Goal: Task Accomplishment & Management: Use online tool/utility

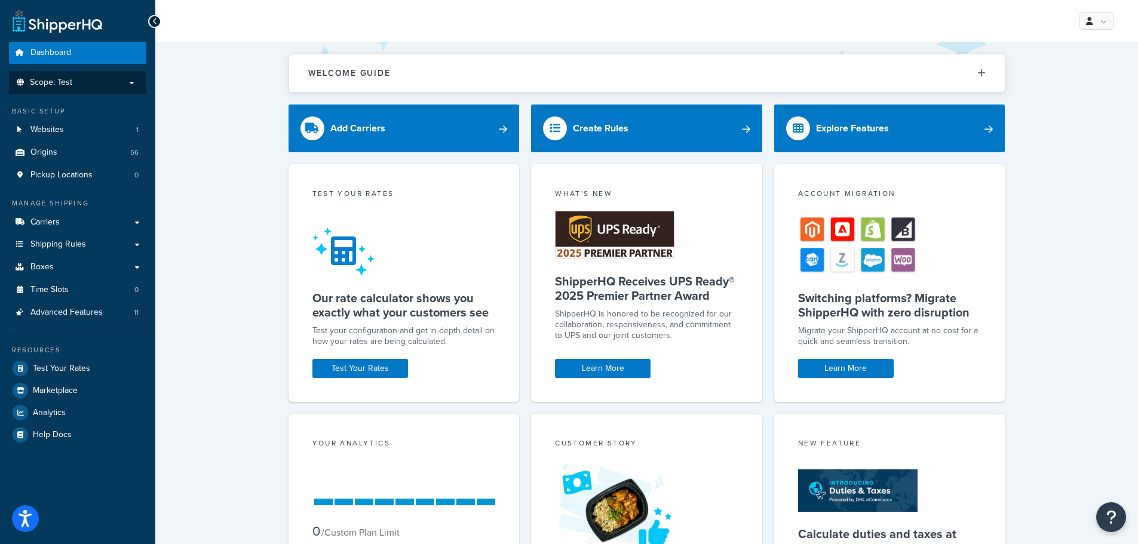
click at [105, 81] on p "Scope: Test" at bounding box center [77, 83] width 127 height 10
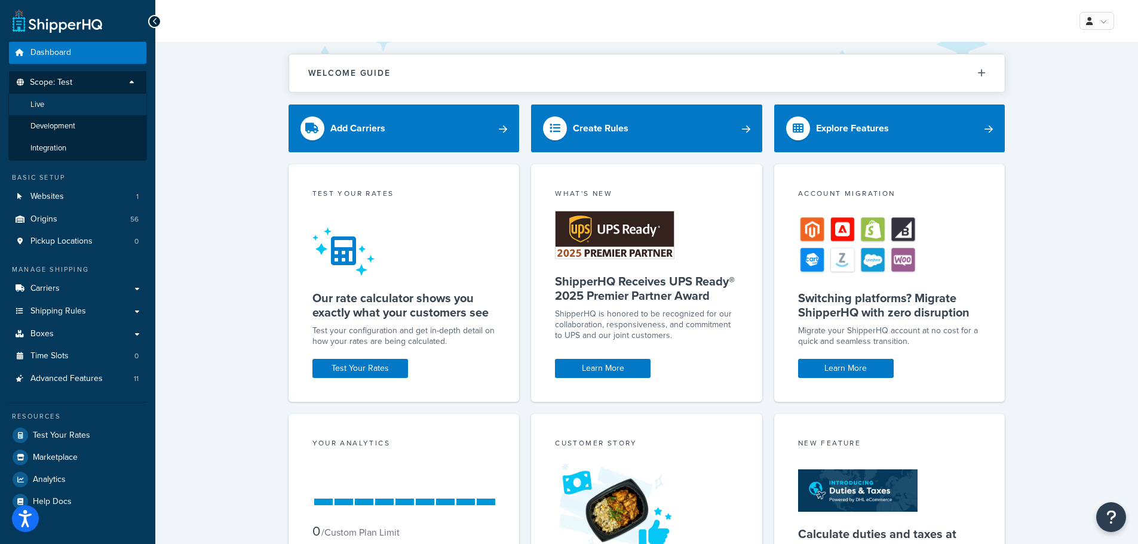
click at [39, 106] on span "Live" at bounding box center [37, 105] width 14 height 10
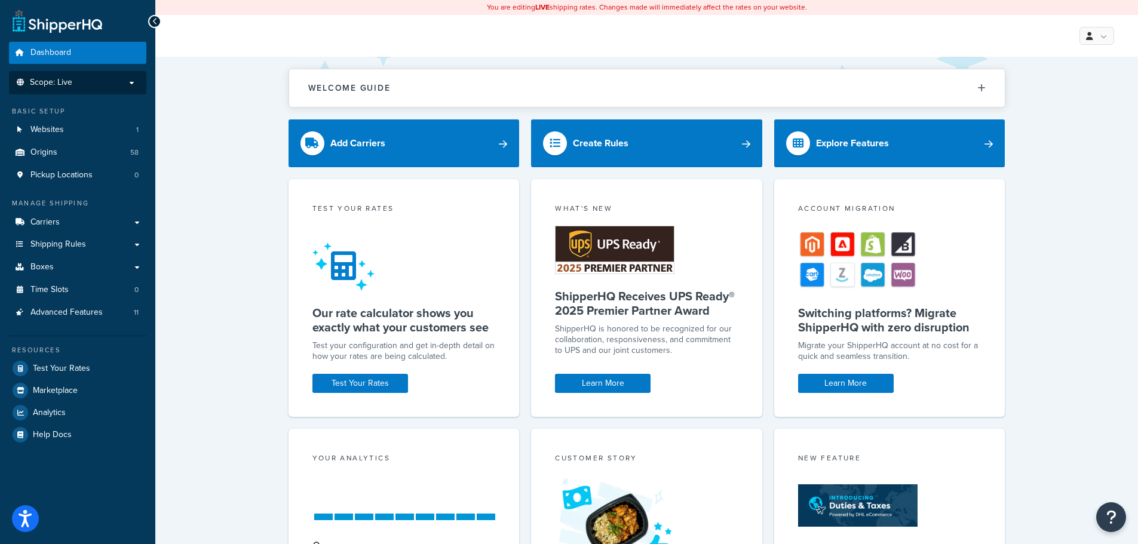
click at [236, 127] on div "Welcome Guide Recommendations ShipperHQ: An Overview Carrier Setup Shipping Rul…" at bounding box center [646, 387] width 983 height 661
click at [78, 370] on span "Test Your Rates" at bounding box center [61, 369] width 57 height 10
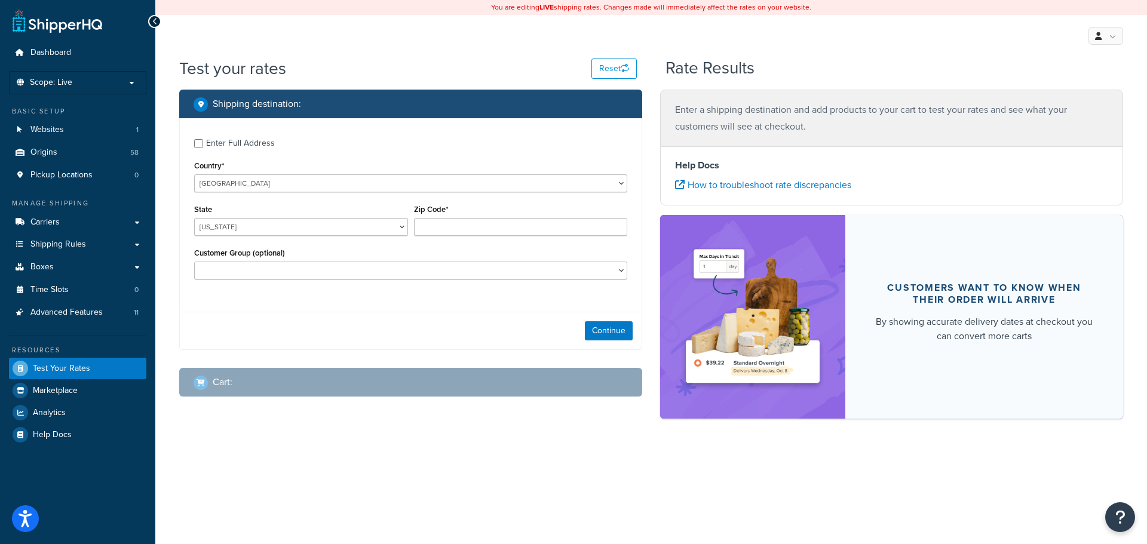
click at [247, 146] on div "Enter Full Address" at bounding box center [240, 143] width 69 height 17
click at [203, 146] on input "Enter Full Address" at bounding box center [198, 143] width 9 height 9
checkbox input "true"
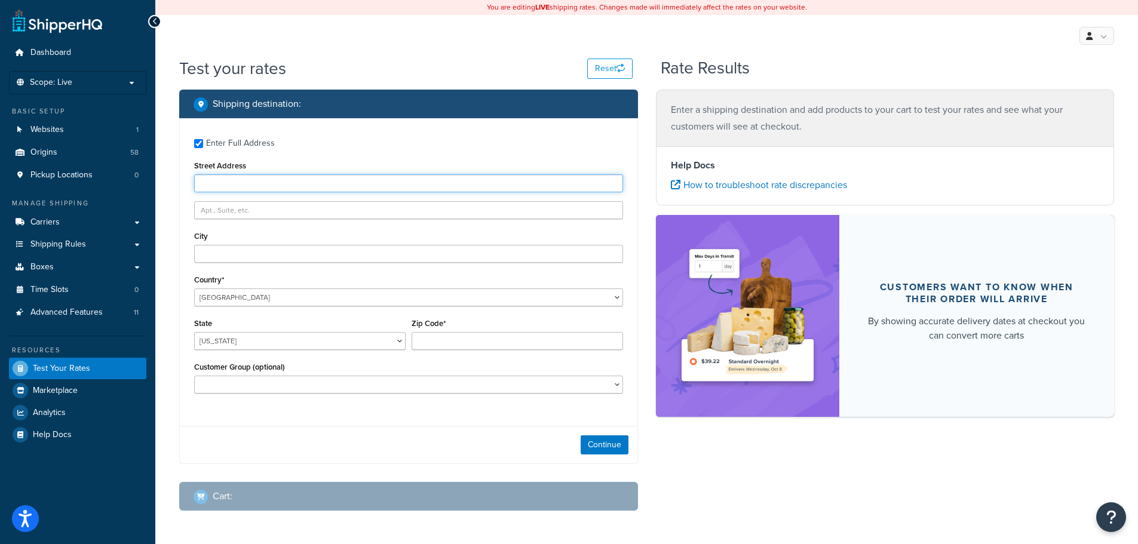
click at [245, 182] on input "Street Address" at bounding box center [408, 183] width 429 height 18
type input "310 kingsway Pl"
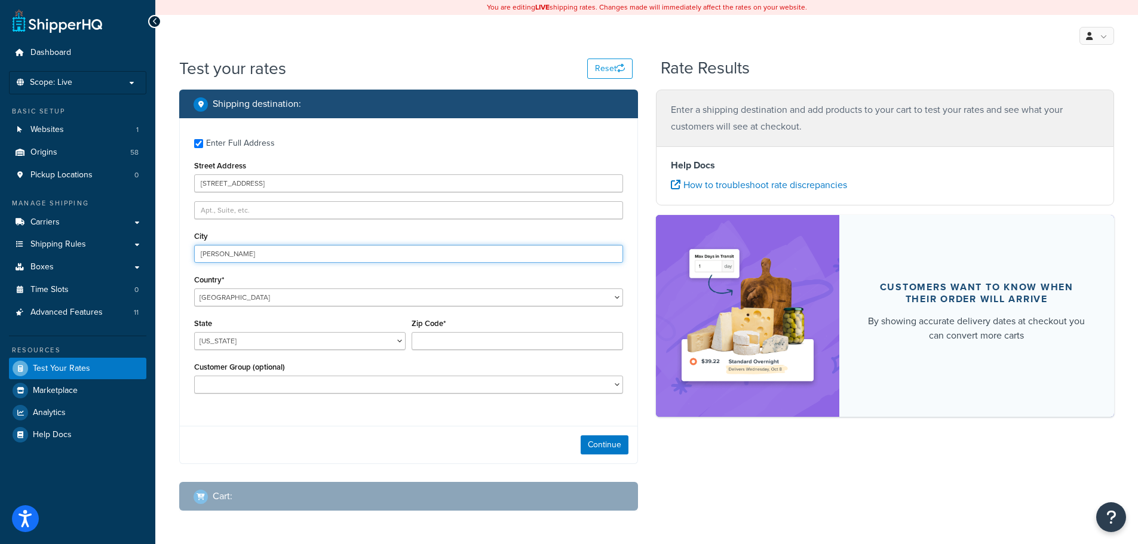
type input "Milton"
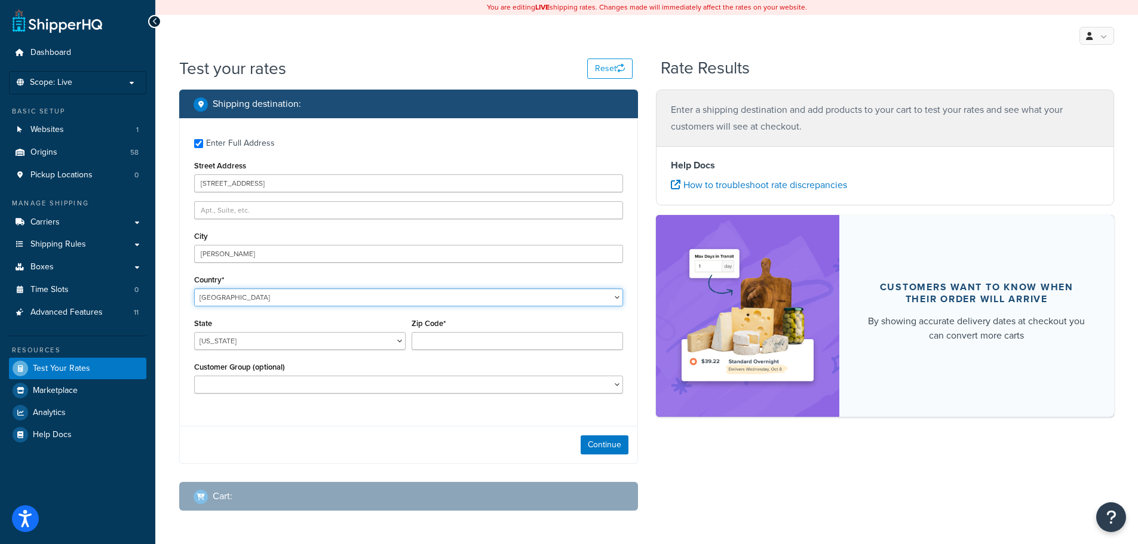
select select "KH"
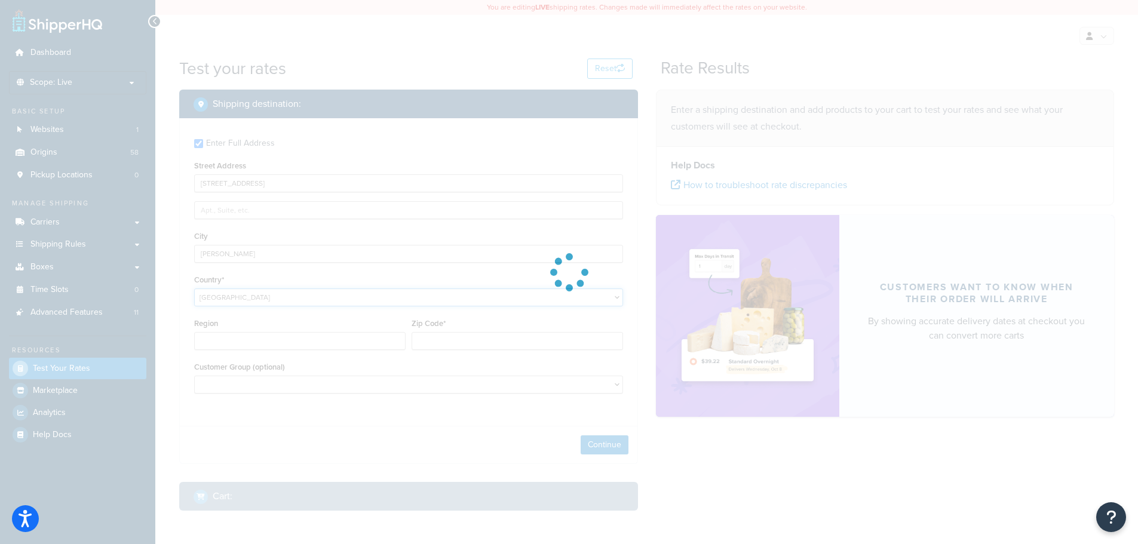
type input "AL"
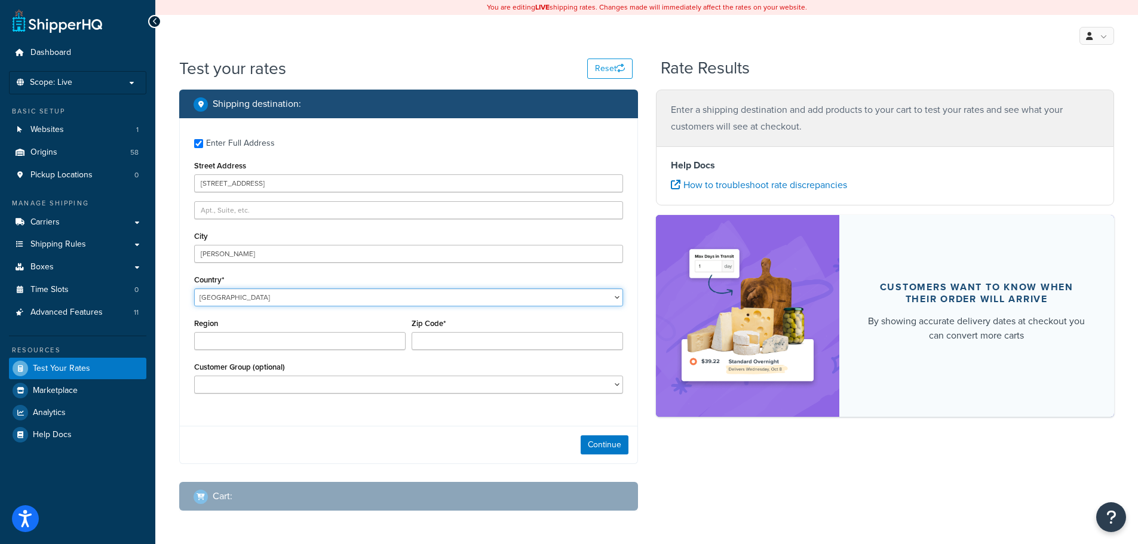
click at [248, 292] on select "United States United Kingdom Afghanistan Åland Islands Albania Algeria American…" at bounding box center [408, 298] width 429 height 18
select select "CA"
click at [194, 289] on select "United States United Kingdom Afghanistan Åland Islands Albania Algeria American…" at bounding box center [408, 298] width 429 height 18
click at [321, 342] on select "Alberta British Columbia Manitoba New Brunswick Newfoundland and Labrador North…" at bounding box center [299, 341] width 211 height 18
select select "ON"
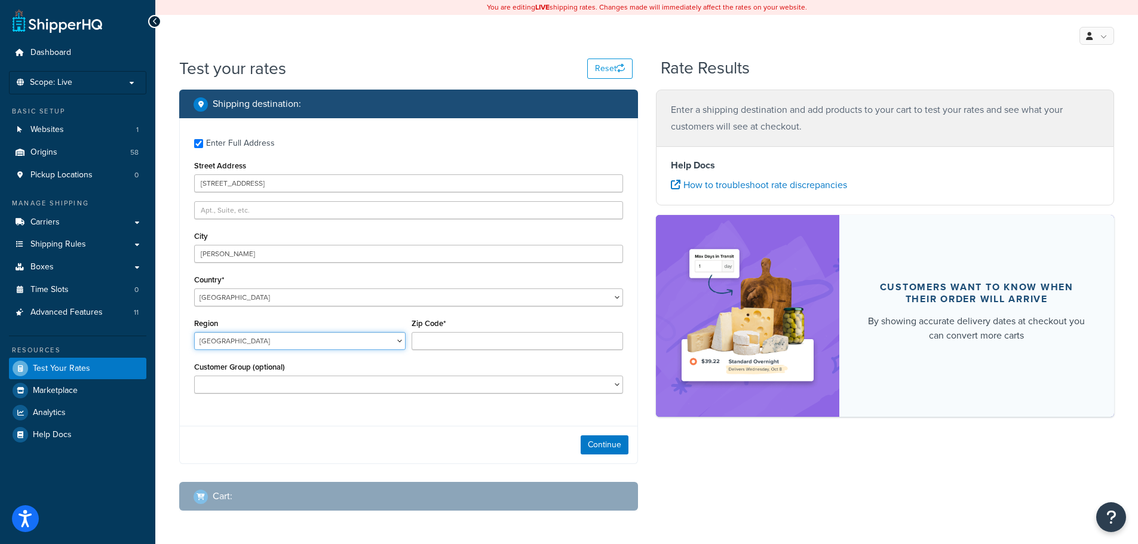
click at [194, 333] on select "Alberta British Columbia Manitoba New Brunswick Newfoundland and Labrador North…" at bounding box center [299, 341] width 211 height 18
click at [438, 343] on input "Zip Code*" at bounding box center [517, 341] width 211 height 18
type input "L9T4C8"
click at [607, 446] on button "Continue" at bounding box center [605, 444] width 48 height 19
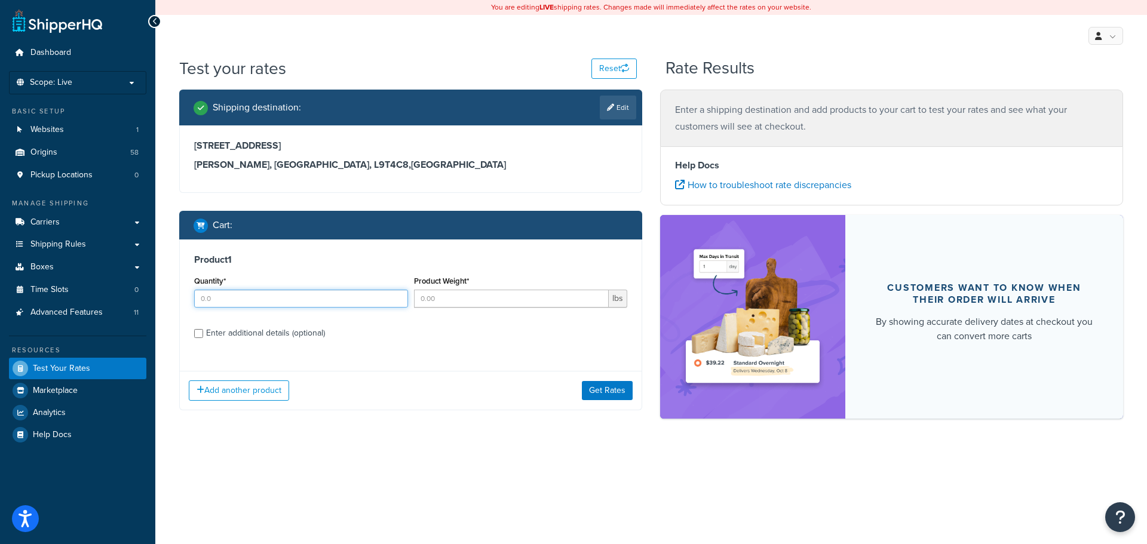
click at [342, 296] on input "Quantity*" at bounding box center [301, 299] width 214 height 18
type input "1"
click at [486, 301] on input "Product Weight*" at bounding box center [511, 299] width 195 height 18
type input "800"
click at [299, 331] on div "Enter additional details (optional)" at bounding box center [265, 333] width 119 height 17
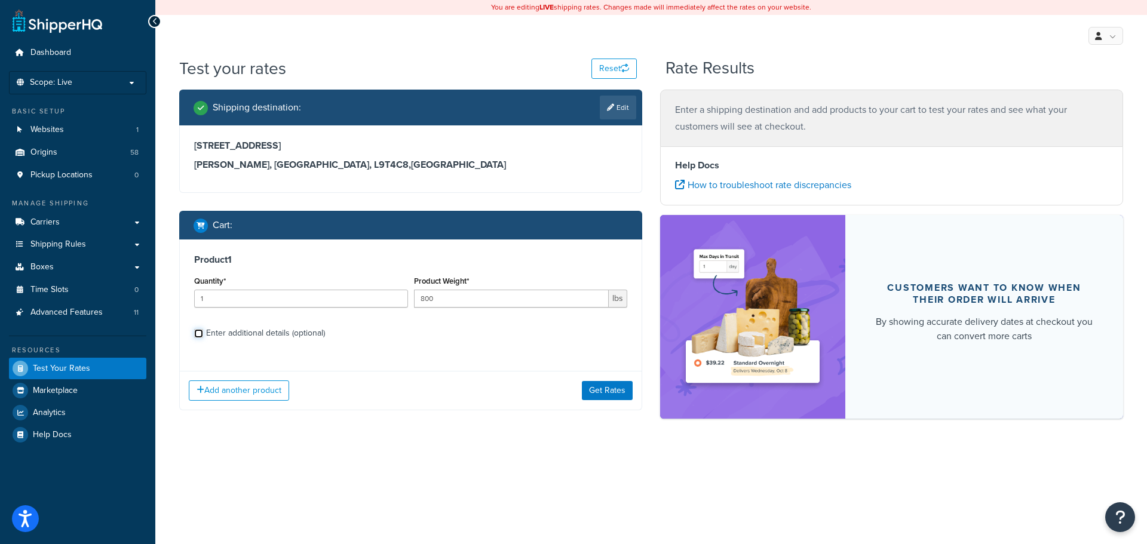
click at [203, 331] on input "Enter additional details (optional)" at bounding box center [198, 333] width 9 height 9
checkbox input "true"
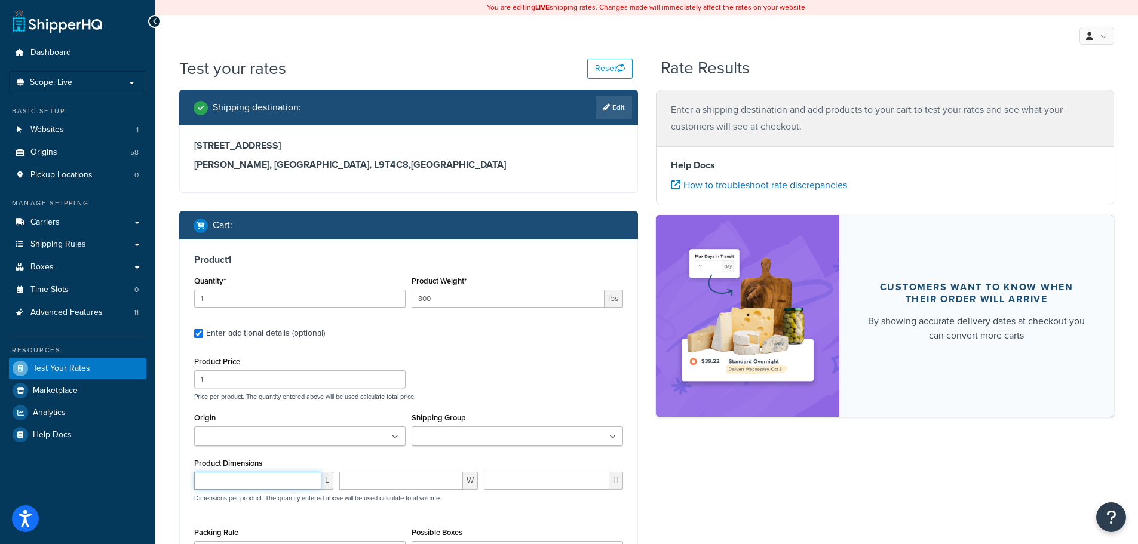
click at [268, 484] on input "number" at bounding box center [257, 481] width 127 height 18
type input "83"
type input "22"
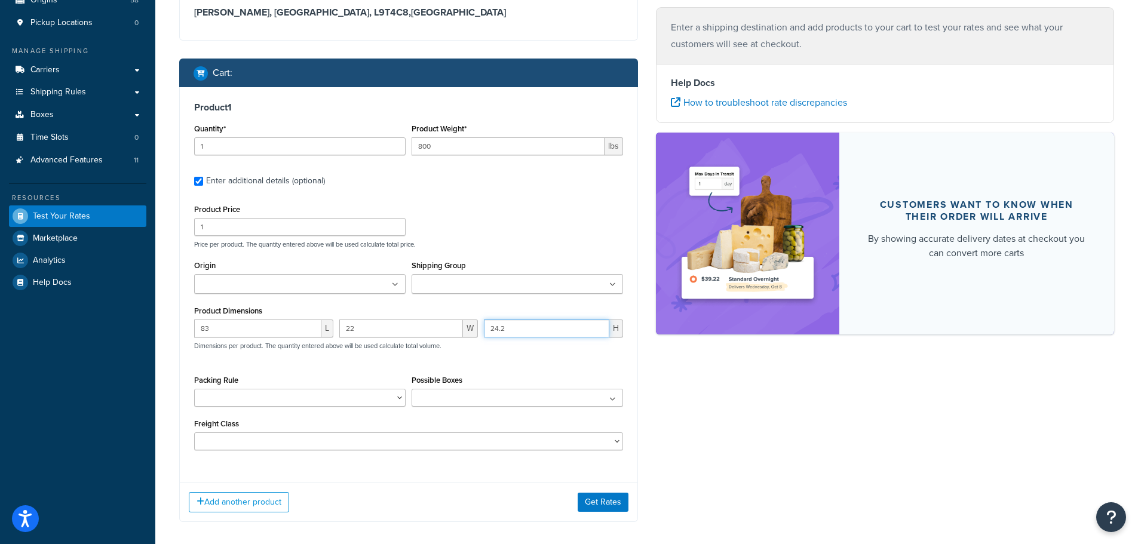
scroll to position [179, 0]
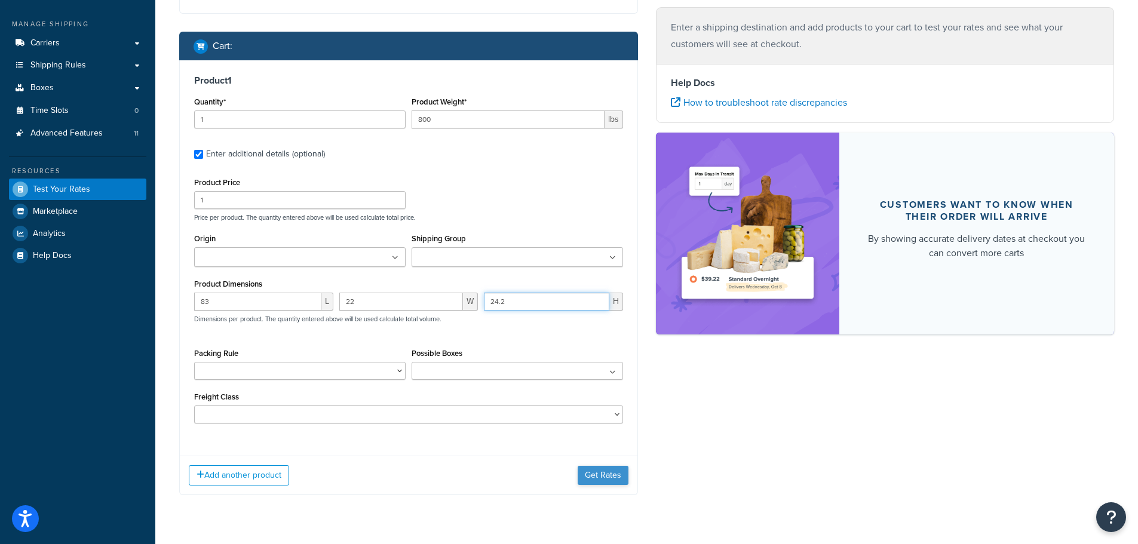
type input "24.2"
click at [606, 479] on button "Get Rates" at bounding box center [603, 475] width 51 height 19
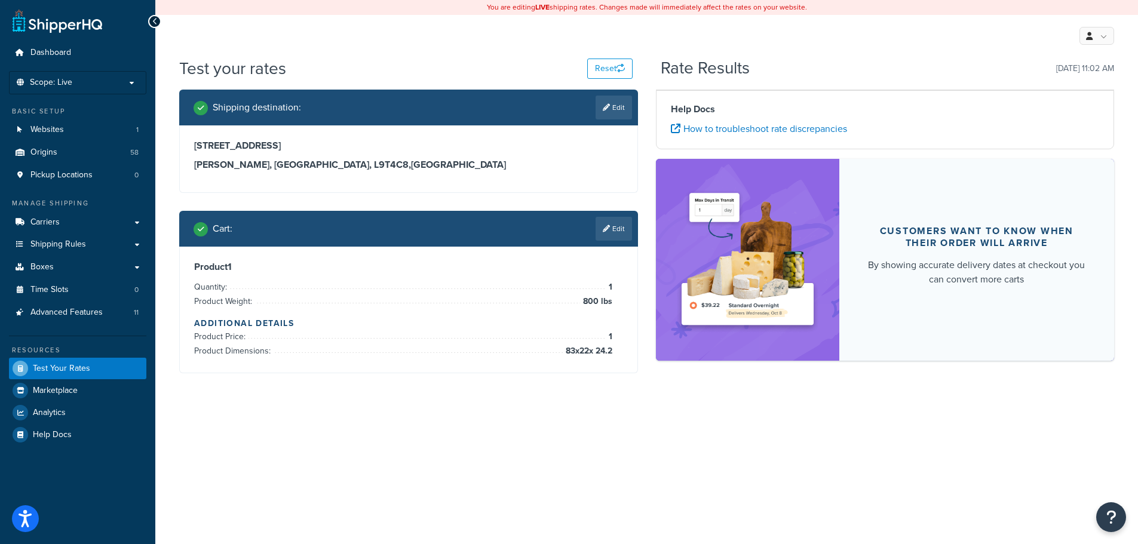
scroll to position [0, 0]
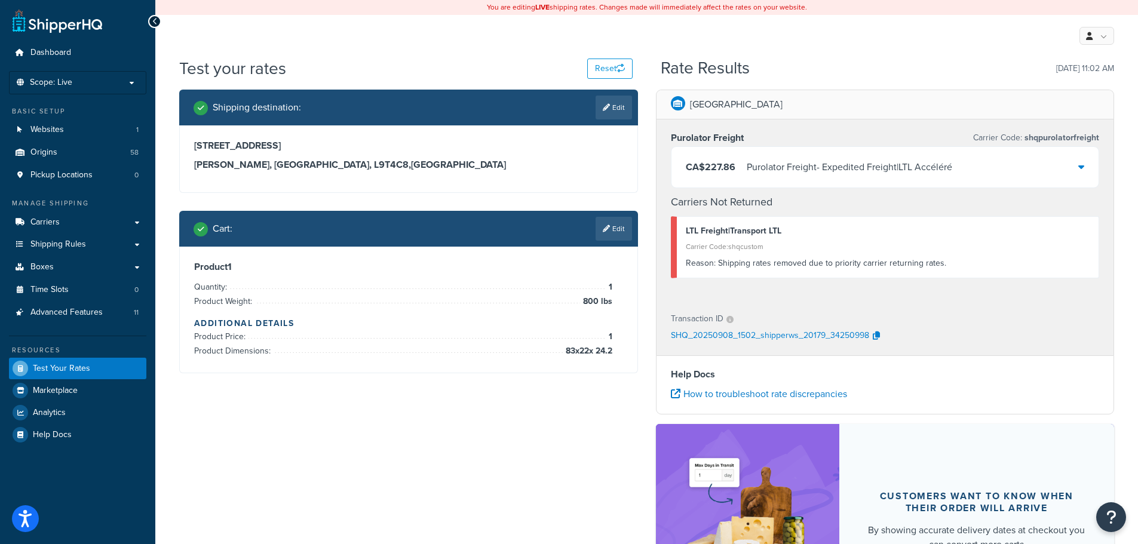
click at [1063, 165] on div "CA$227.86 Purolator Freight - Expedited Freight|LTL Accéléré" at bounding box center [885, 167] width 428 height 41
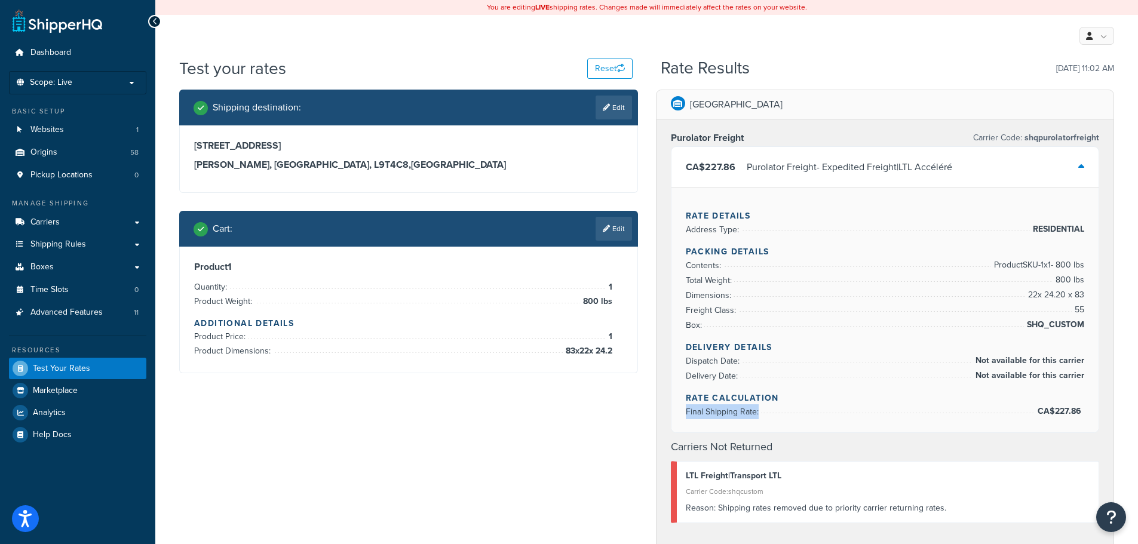
drag, startPoint x: 1033, startPoint y: 410, endPoint x: 1094, endPoint y: 412, distance: 61.5
click at [1094, 412] on div "Rate Details Address Type: RESIDENTIAL Packing Details Contents: Product SKU-1 …" at bounding box center [885, 310] width 428 height 245
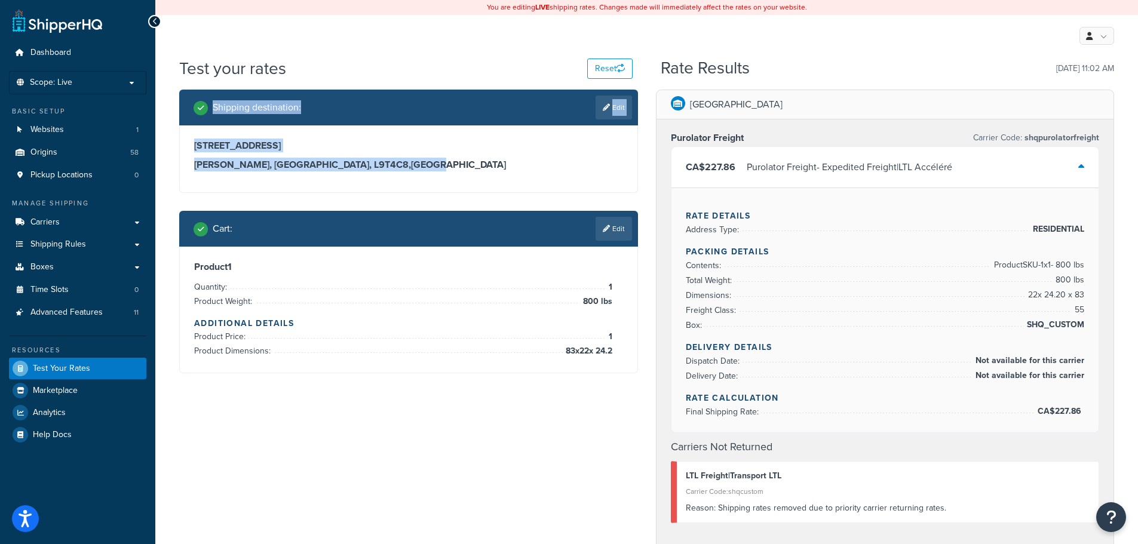
drag, startPoint x: 214, startPoint y: 107, endPoint x: 380, endPoint y: 168, distance: 176.5
click at [376, 168] on div "Shipping destination : Edit 310 kingsway Pl Milton, Ontario, L9T4C8 , Canada" at bounding box center [408, 141] width 459 height 103
click at [380, 168] on h3 "Milton, Ontario, L9T4C8 , Canada" at bounding box center [408, 165] width 429 height 12
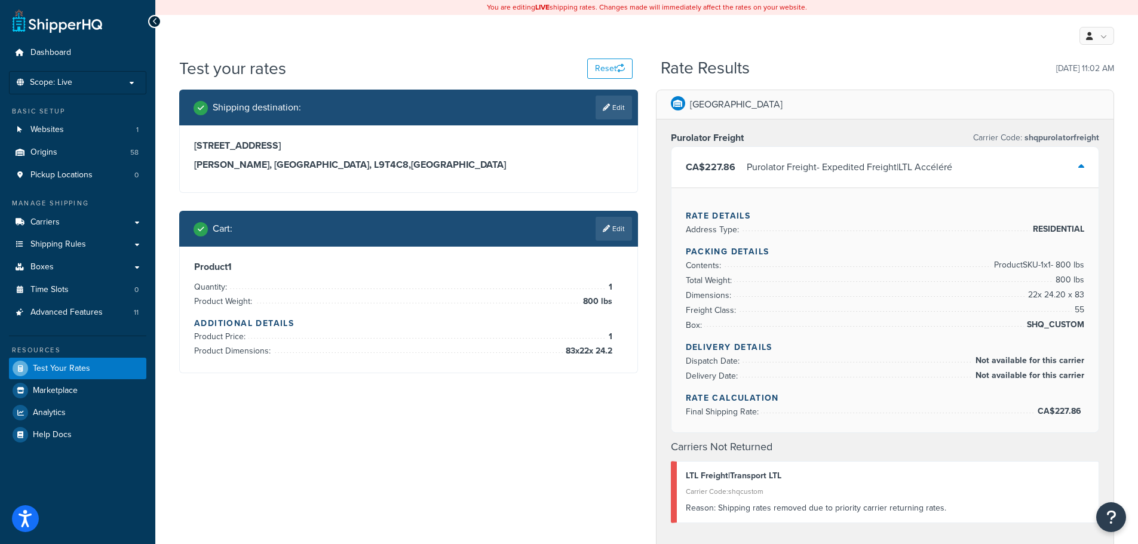
click at [167, 114] on div "Test your rates Reset Rate Results 09/08/2025, 11:02 AM Shipping destination : …" at bounding box center [646, 485] width 983 height 856
click at [66, 221] on link "Carriers" at bounding box center [77, 222] width 137 height 22
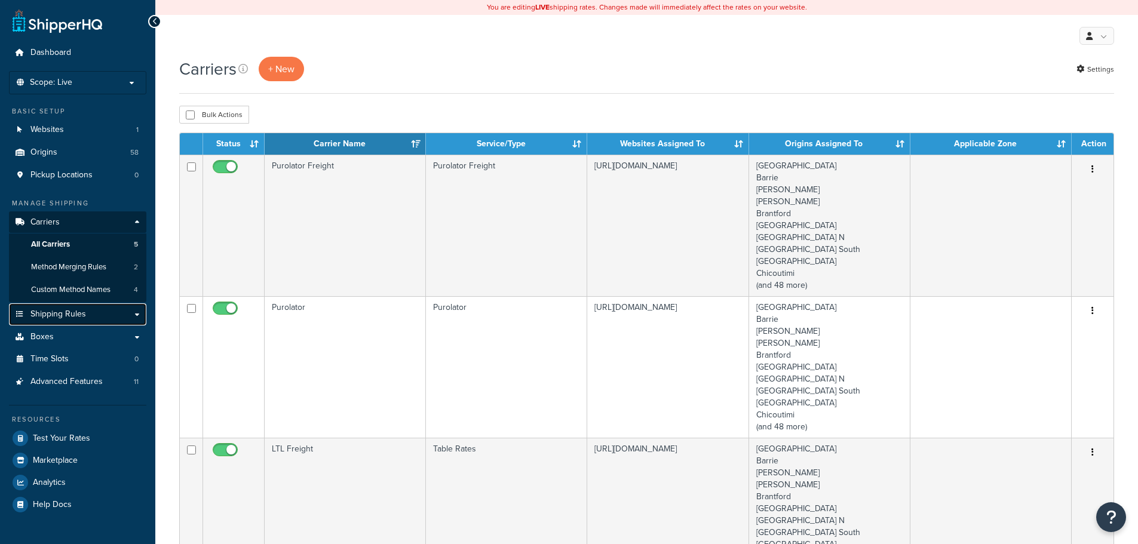
click at [84, 321] on link "Shipping Rules" at bounding box center [77, 314] width 137 height 22
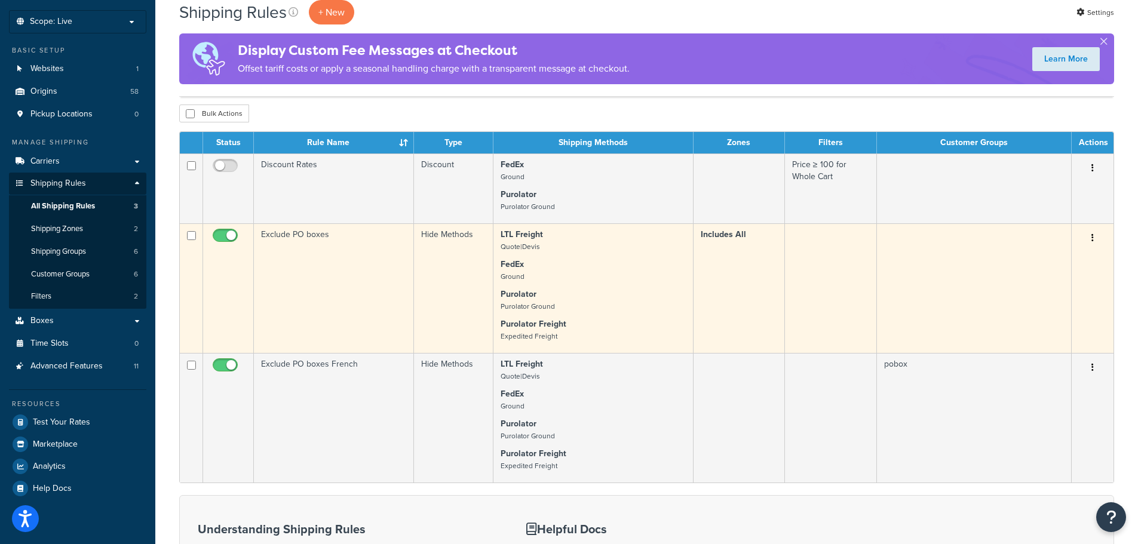
scroll to position [60, 0]
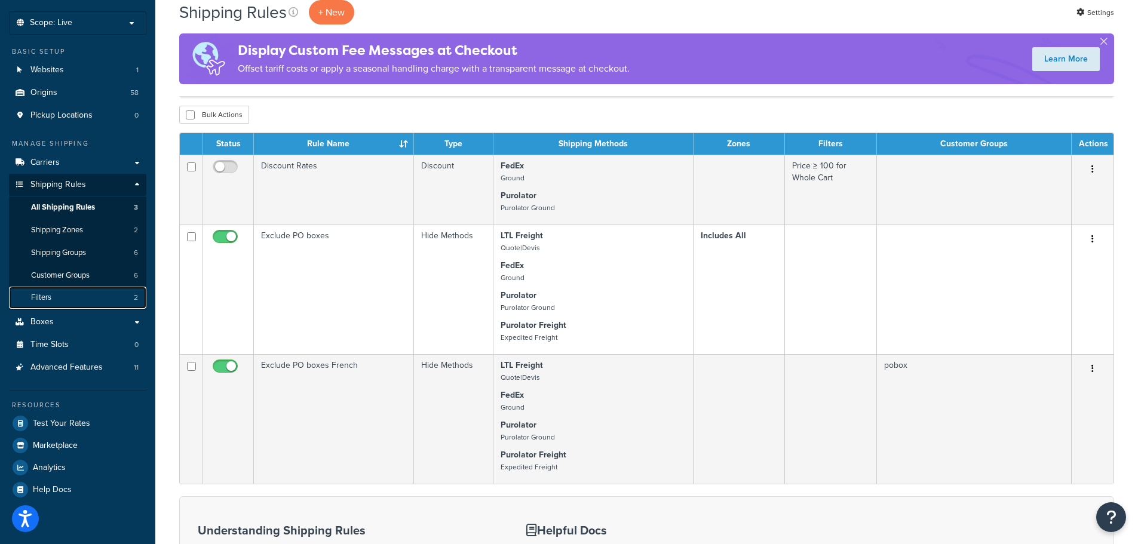
click at [70, 295] on link "Filters 2" at bounding box center [77, 298] width 137 height 22
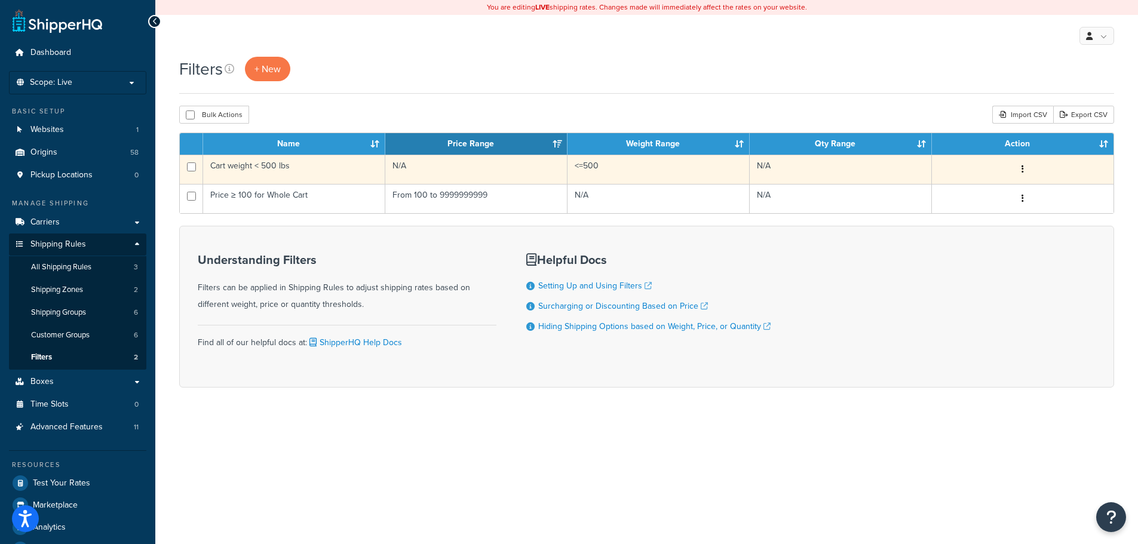
click at [246, 168] on td "Cart weight < 500 lbs" at bounding box center [294, 169] width 182 height 29
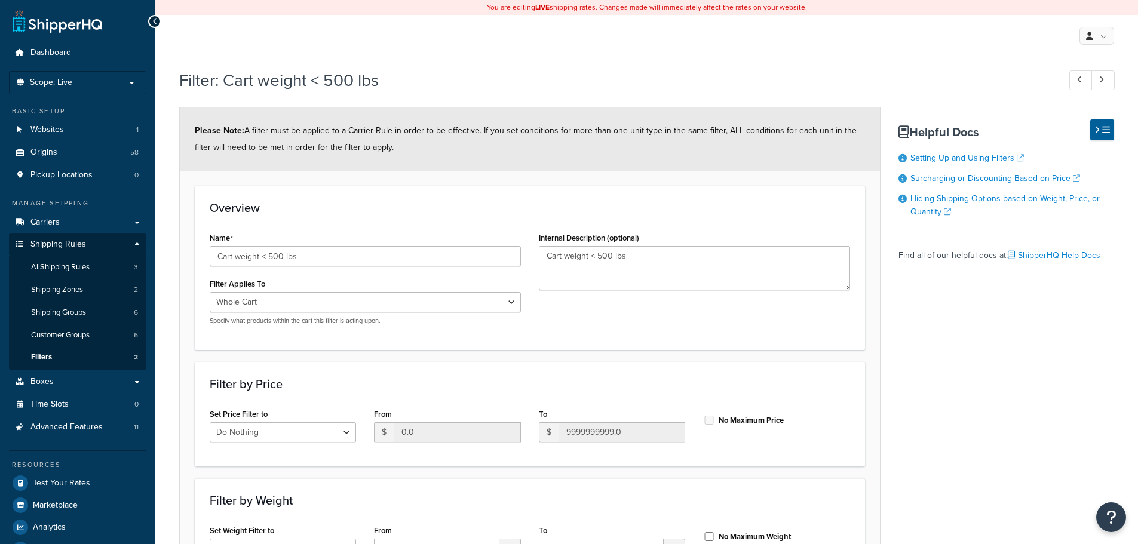
select select "range"
click at [90, 264] on span "All Shipping Rules" at bounding box center [60, 267] width 59 height 10
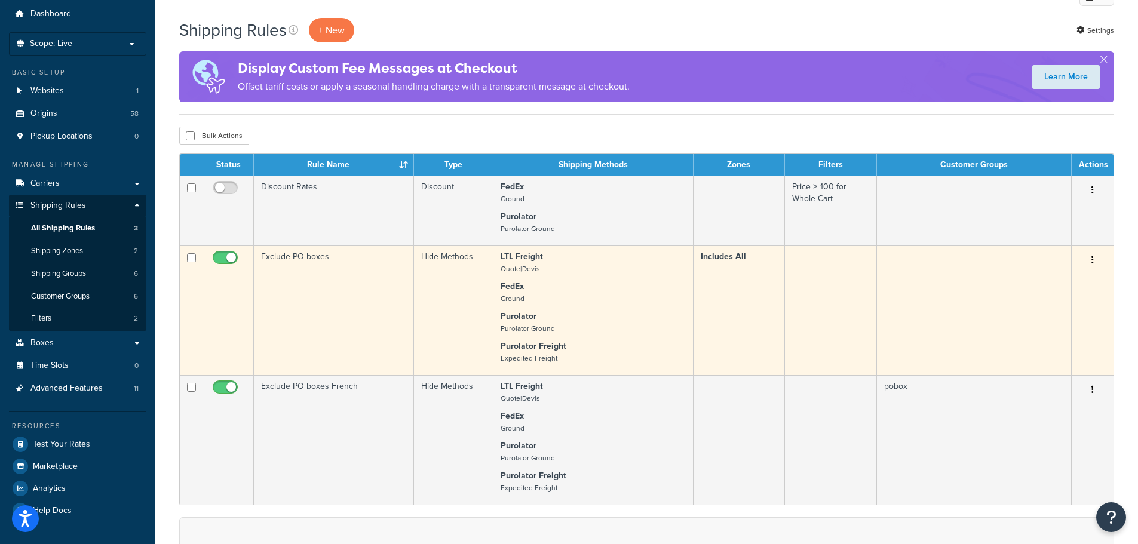
scroll to position [60, 0]
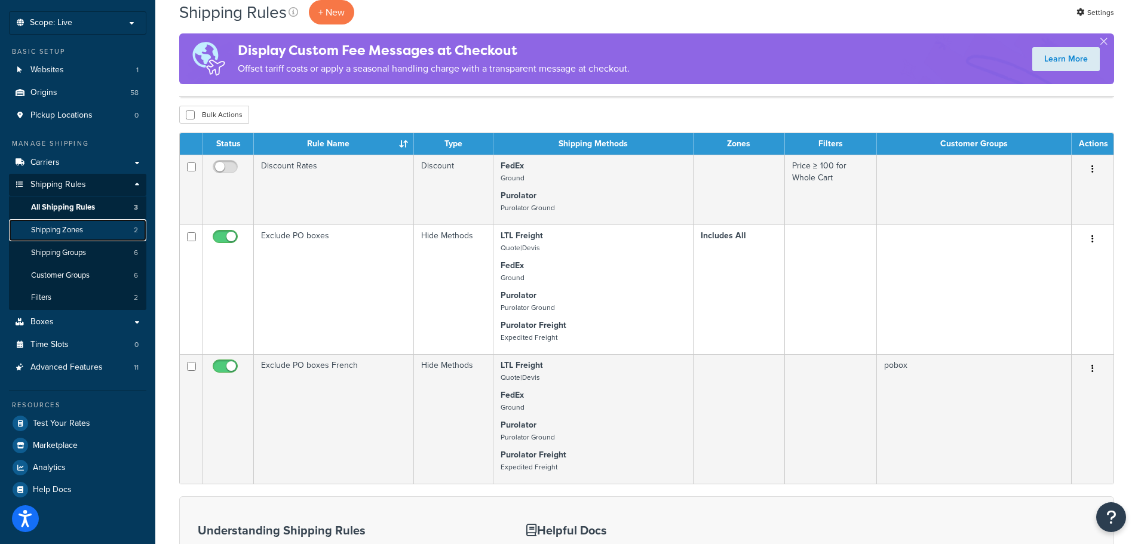
click at [81, 229] on span "Shipping Zones" at bounding box center [57, 230] width 52 height 10
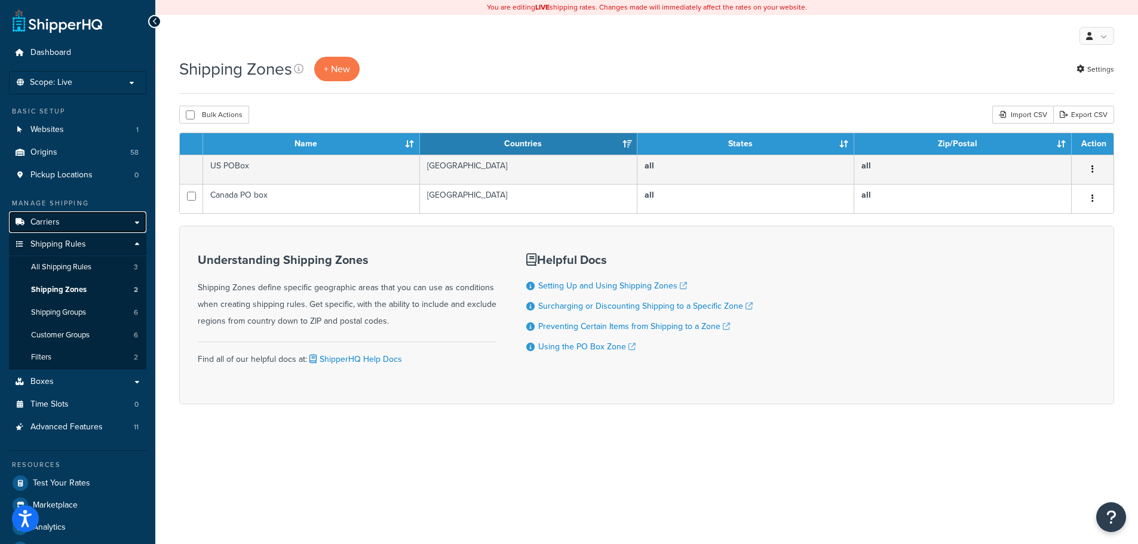
click at [69, 221] on link "Carriers" at bounding box center [77, 222] width 137 height 22
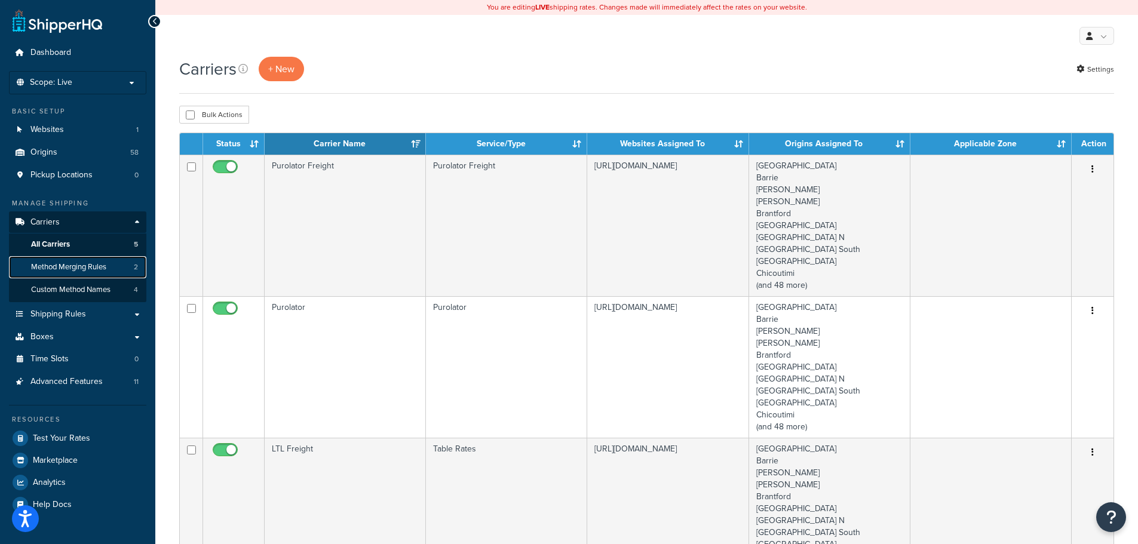
click at [59, 267] on span "Method Merging Rules" at bounding box center [68, 267] width 75 height 10
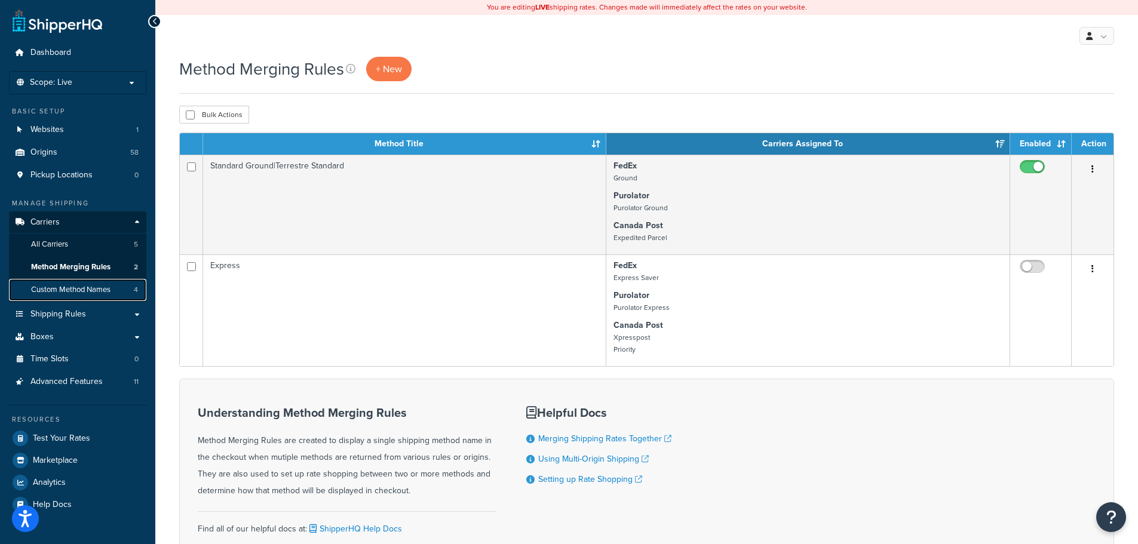
click at [56, 287] on span "Custom Method Names" at bounding box center [70, 290] width 79 height 10
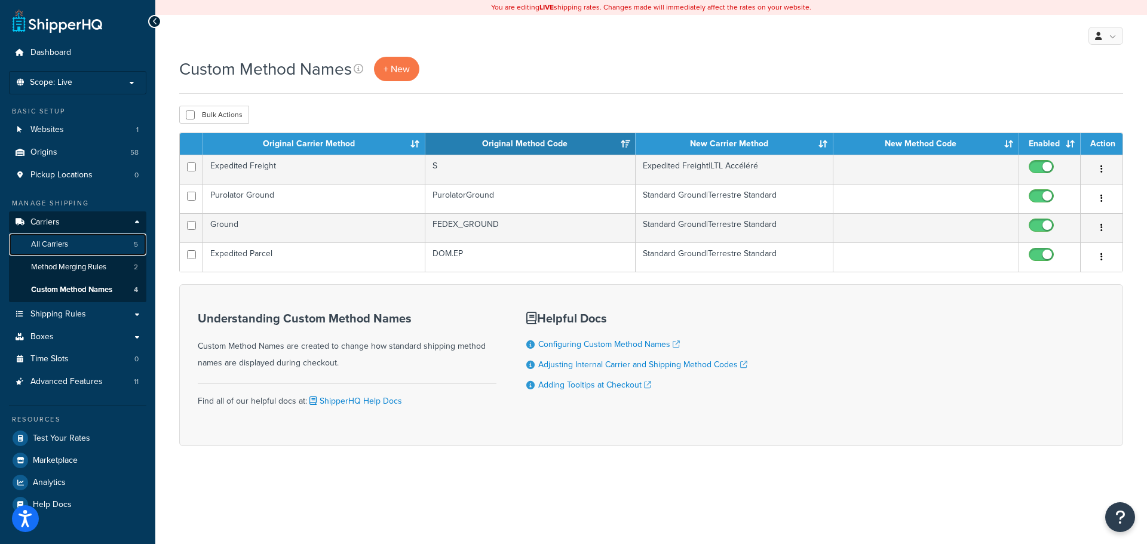
click at [66, 243] on span "All Carriers" at bounding box center [49, 245] width 37 height 10
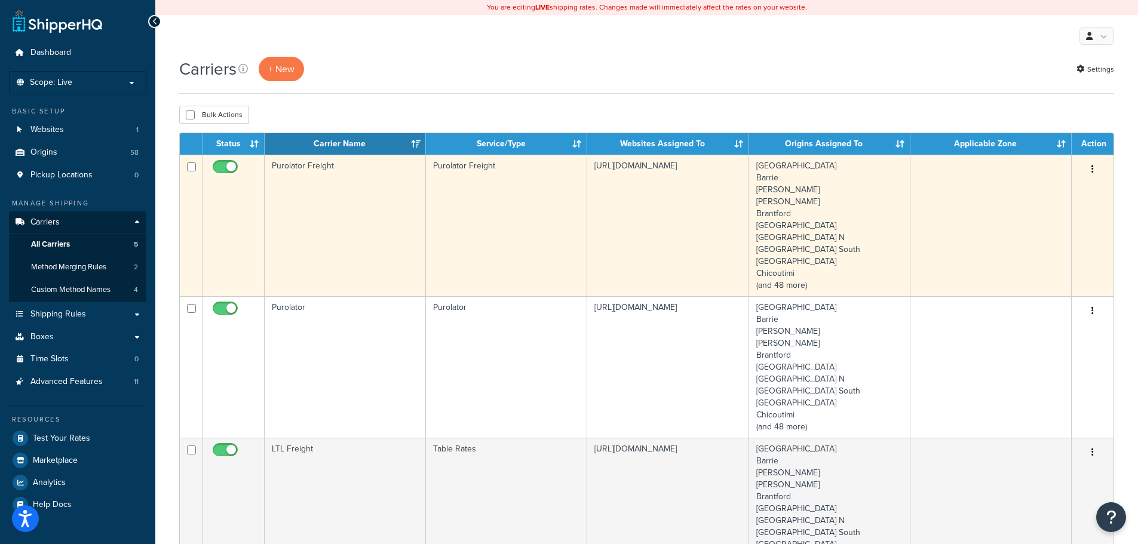
click at [1088, 168] on button "button" at bounding box center [1092, 169] width 17 height 19
click at [1044, 198] on link "Edit" at bounding box center [1044, 194] width 94 height 24
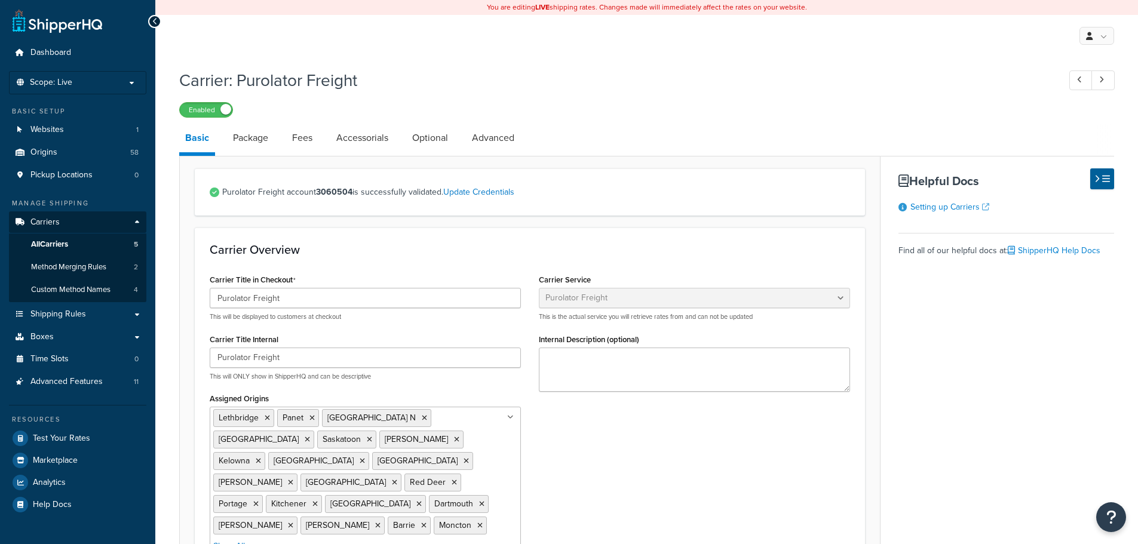
select select "purolatorFreight"
select select "10401"
click at [302, 139] on link "Fees" at bounding box center [302, 138] width 32 height 29
select select "AFTER"
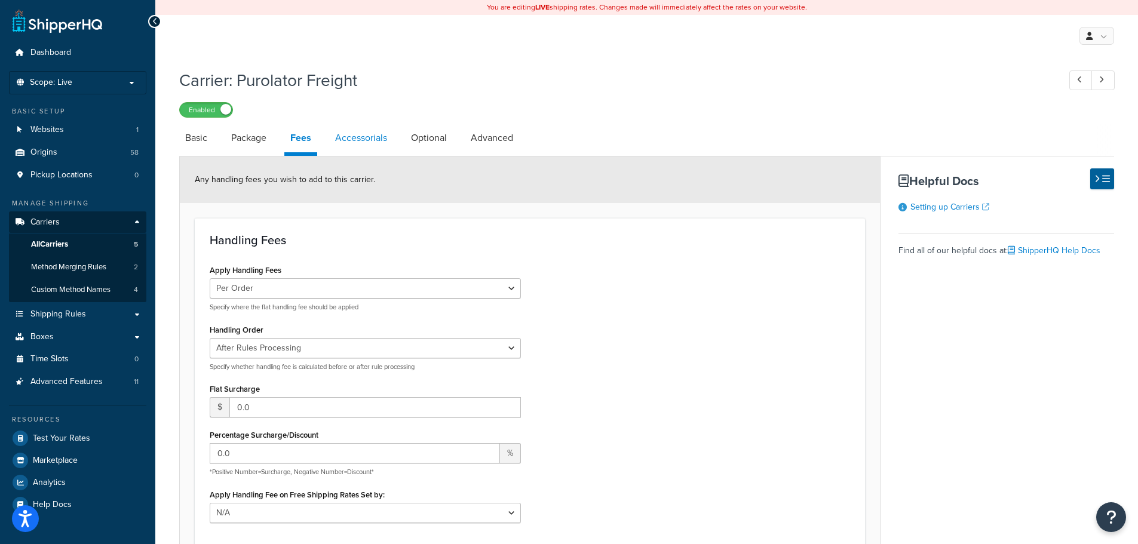
click at [370, 143] on link "Accessorials" at bounding box center [361, 138] width 64 height 29
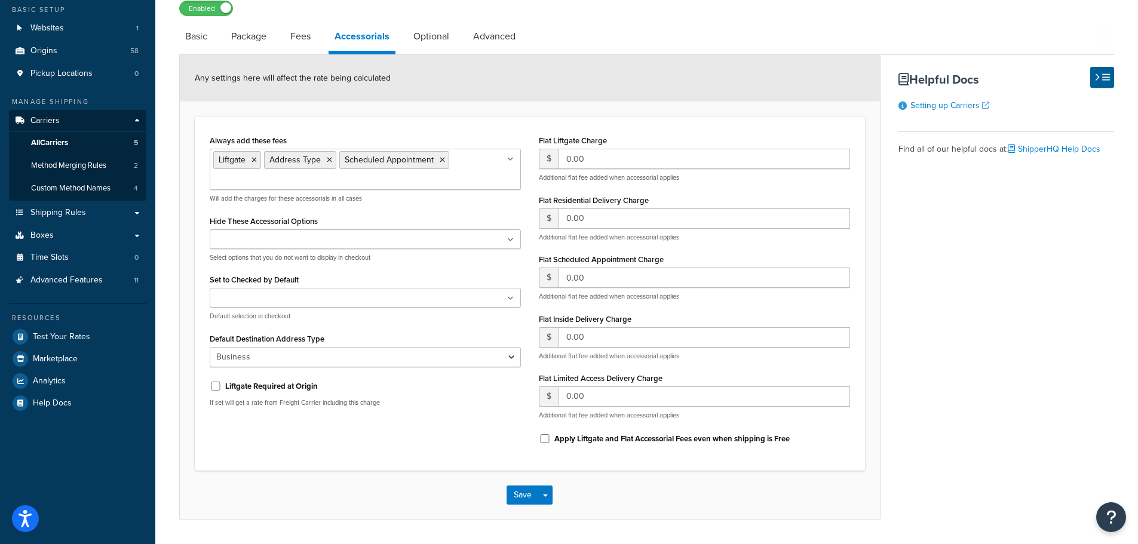
scroll to position [119, 0]
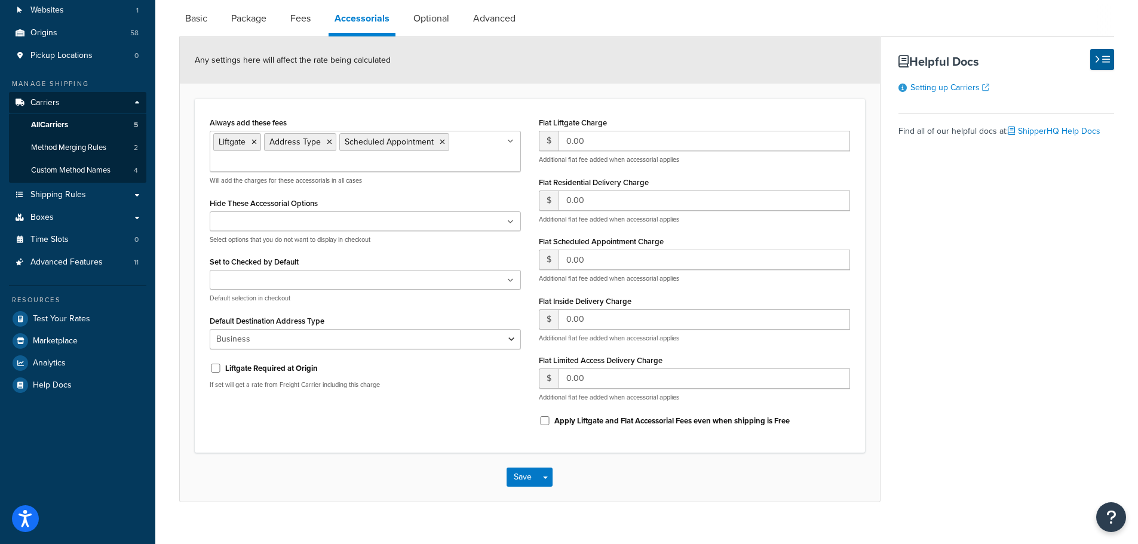
click at [410, 4] on div "Carrier: Purolator Freight Enabled Basic Package Fees Accessorials Optional Adv…" at bounding box center [646, 222] width 935 height 559
click at [422, 17] on link "Optional" at bounding box center [431, 18] width 48 height 29
select select "55"
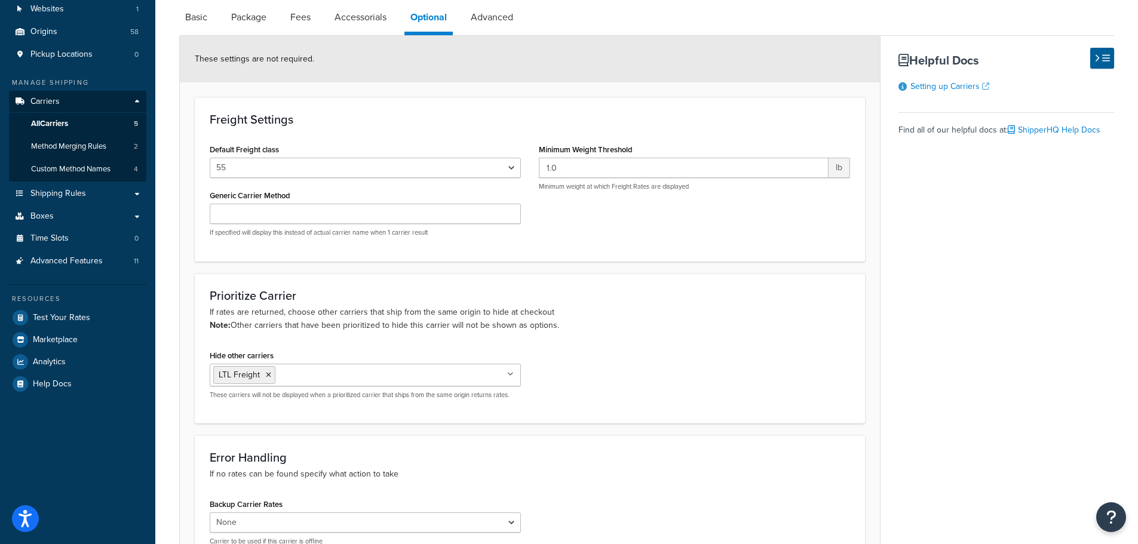
scroll to position [119, 0]
click at [506, 21] on link "Advanced" at bounding box center [492, 18] width 54 height 29
select select "false"
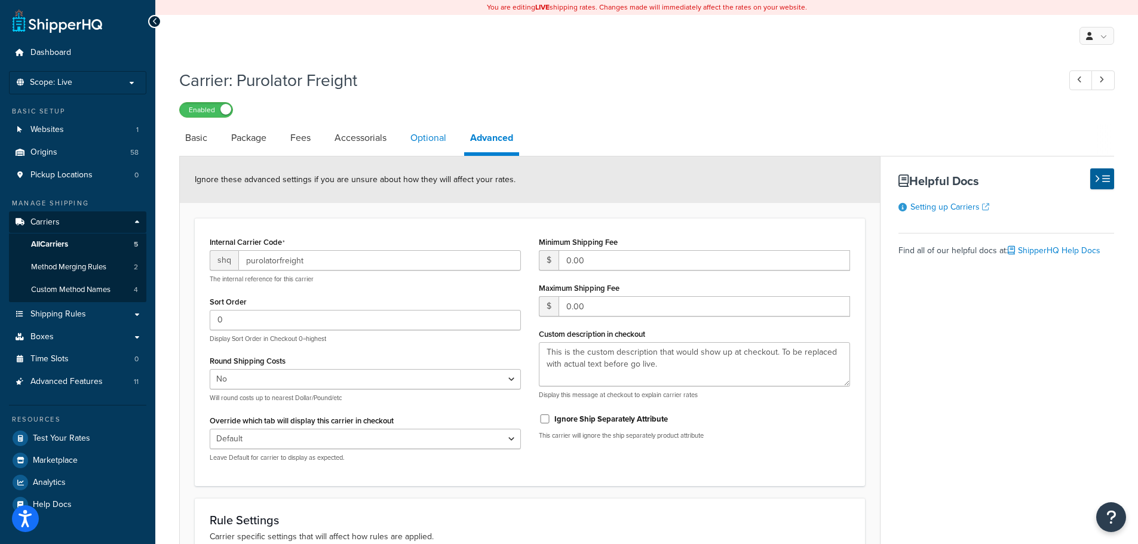
click at [422, 140] on link "Optional" at bounding box center [428, 138] width 48 height 29
select select "55"
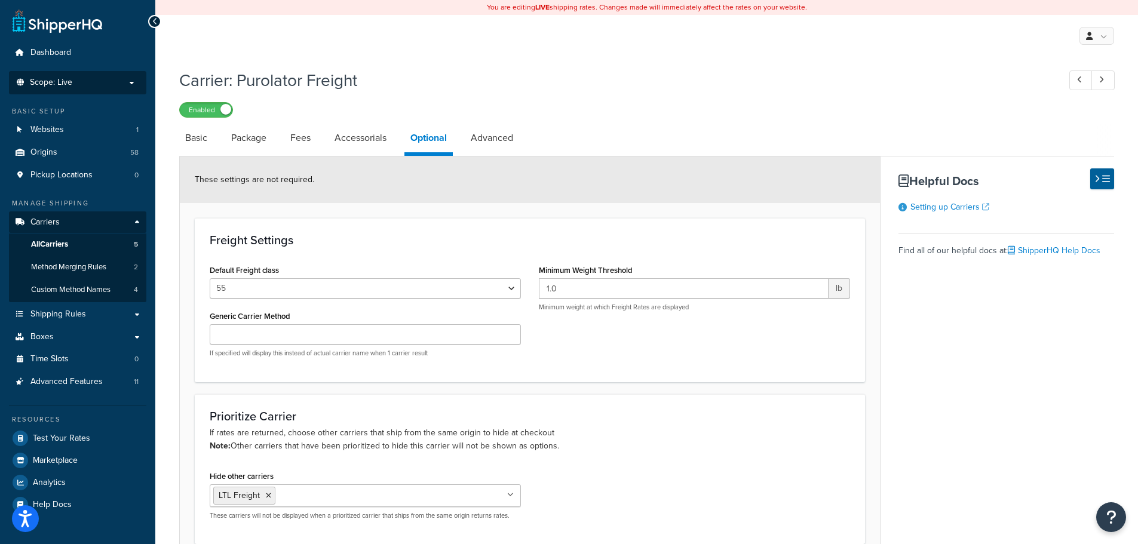
click at [108, 87] on p "Scope: Live" at bounding box center [77, 83] width 127 height 10
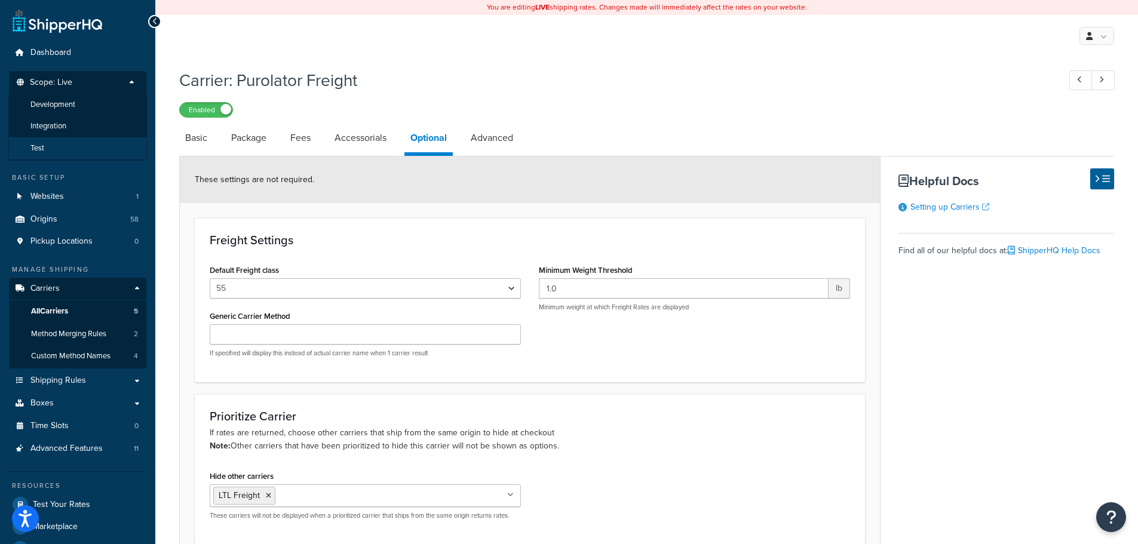
click at [42, 148] on span "Test" at bounding box center [37, 148] width 14 height 10
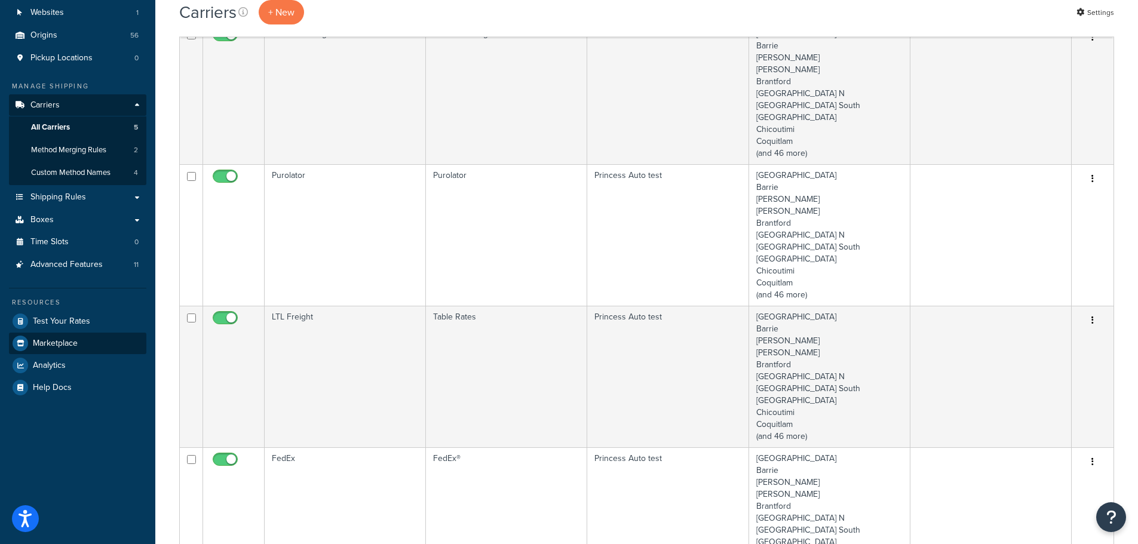
scroll to position [119, 0]
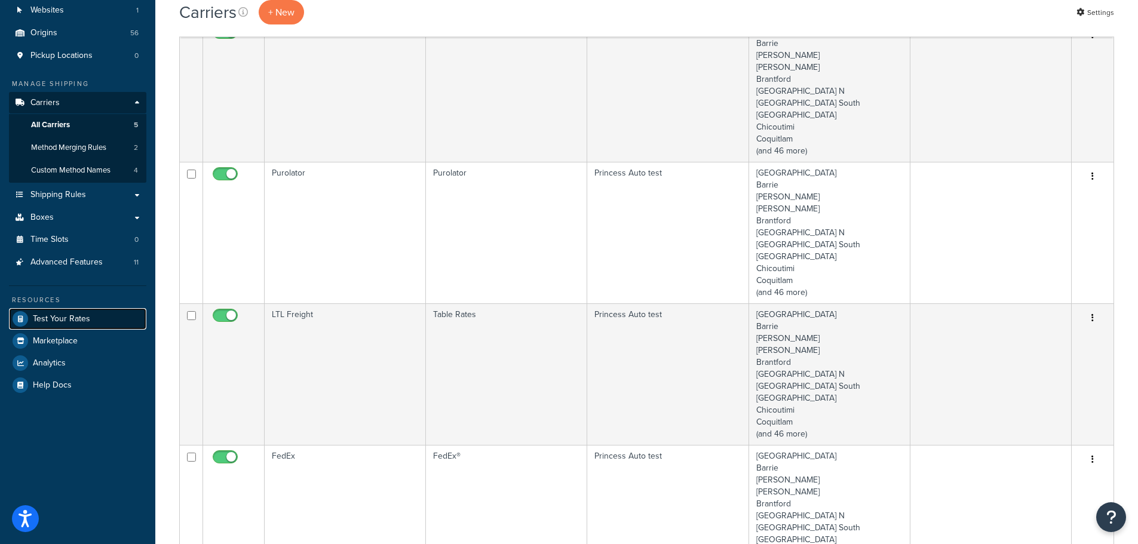
click at [52, 317] on span "Test Your Rates" at bounding box center [61, 319] width 57 height 10
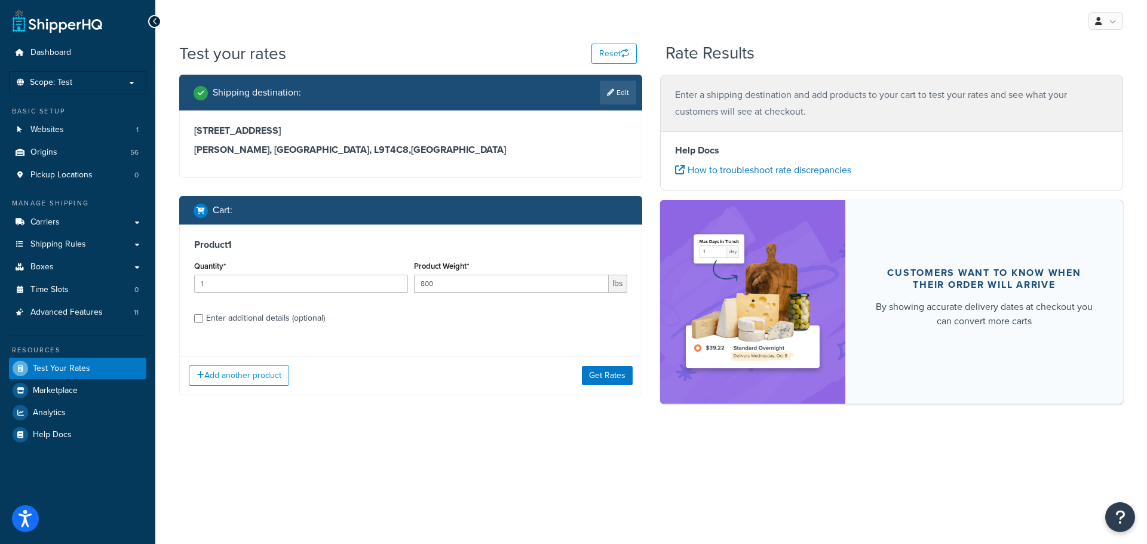
click at [237, 321] on div "Enter additional details (optional)" at bounding box center [265, 318] width 119 height 17
click at [203, 321] on input "Enter additional details (optional)" at bounding box center [198, 318] width 9 height 9
checkbox input "true"
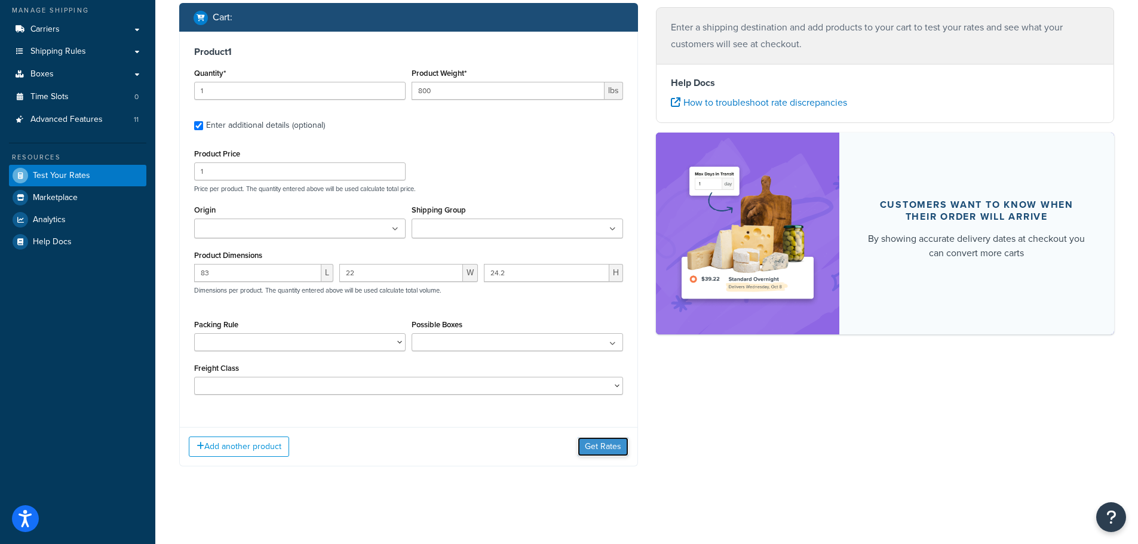
click at [603, 446] on button "Get Rates" at bounding box center [603, 446] width 51 height 19
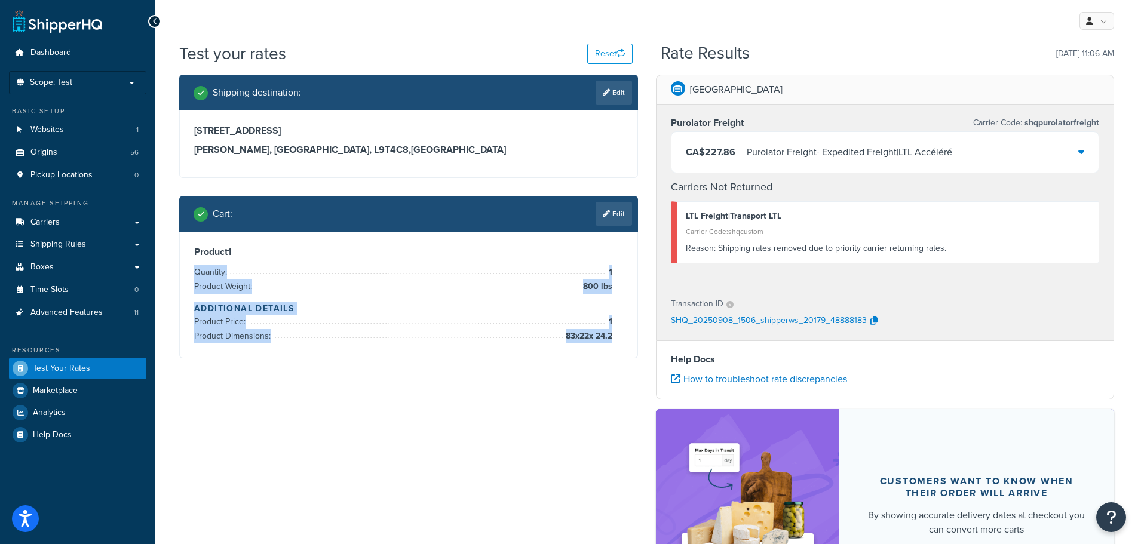
drag, startPoint x: 591, startPoint y: 273, endPoint x: 610, endPoint y: 336, distance: 66.3
click at [610, 336] on div "Product 1 Quantity: 1 Product Weight: 800 lbs Additional Details Product Price:…" at bounding box center [408, 294] width 429 height 97
click at [610, 336] on span "83 x 22 x 24.2" at bounding box center [588, 336] width 50 height 14
